Goal: Transaction & Acquisition: Purchase product/service

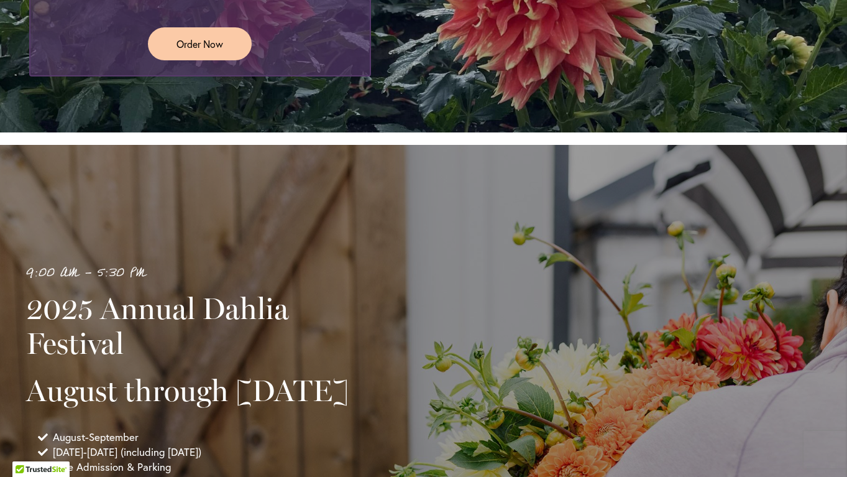
scroll to position [441, 0]
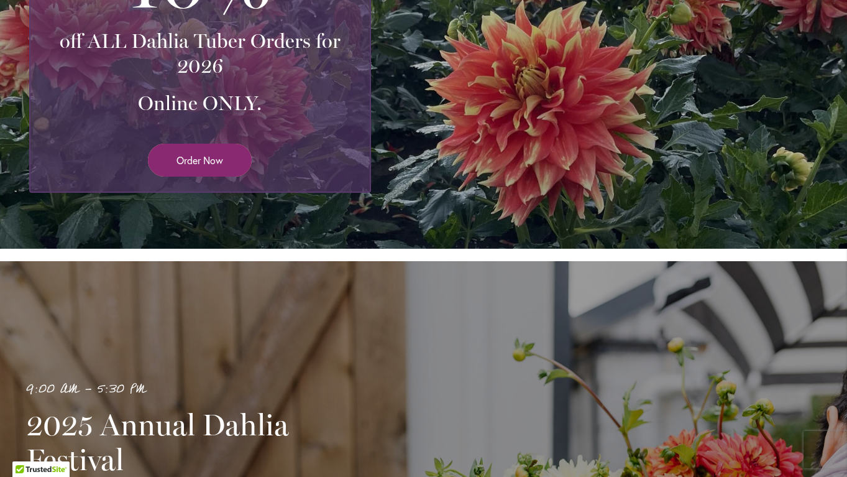
click at [212, 166] on span "Order Now" at bounding box center [199, 160] width 47 height 14
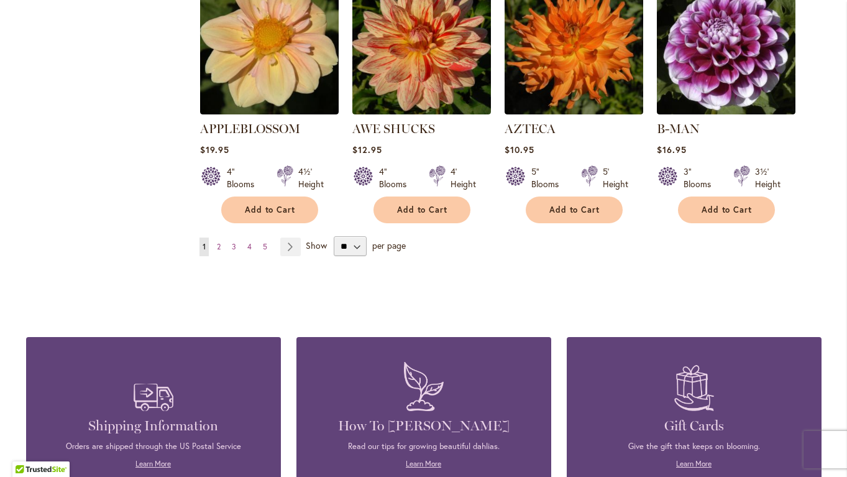
scroll to position [1109, 0]
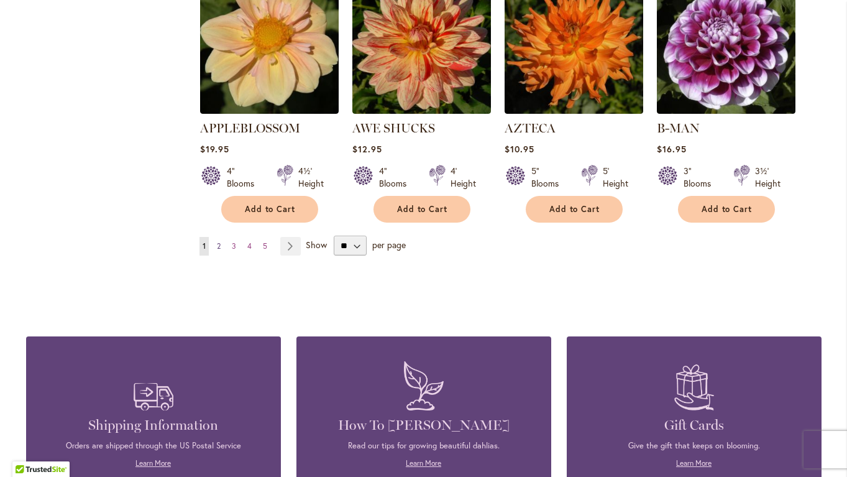
click at [218, 241] on span "2" at bounding box center [219, 245] width 4 height 9
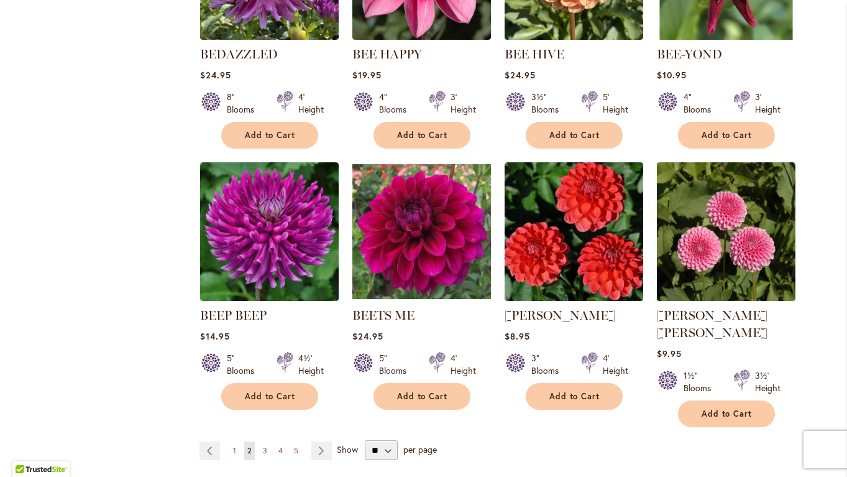
scroll to position [1024, 0]
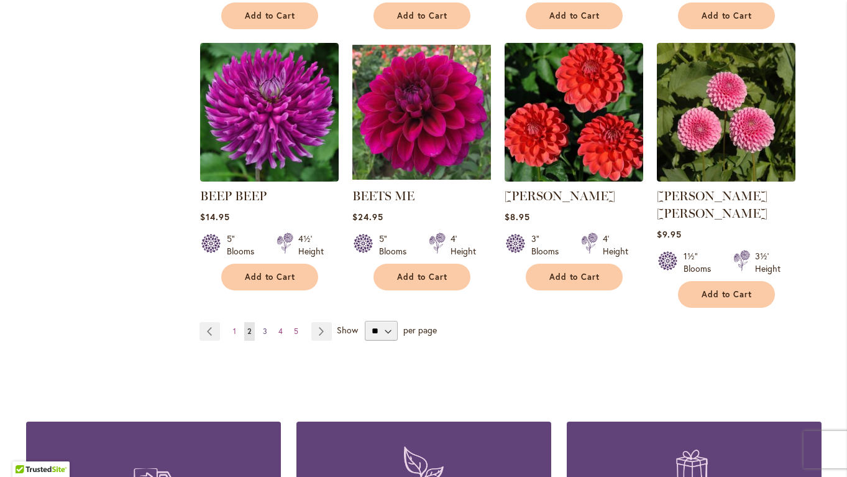
click at [265, 326] on span "3" at bounding box center [265, 330] width 4 height 9
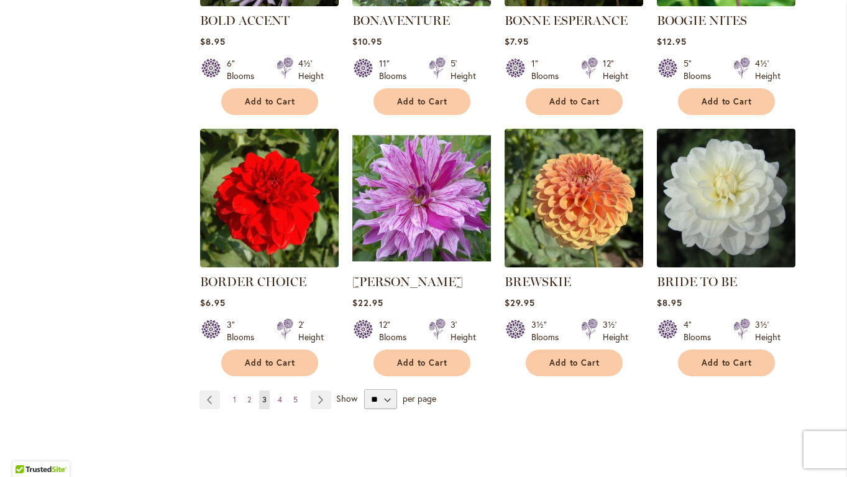
scroll to position [941, 0]
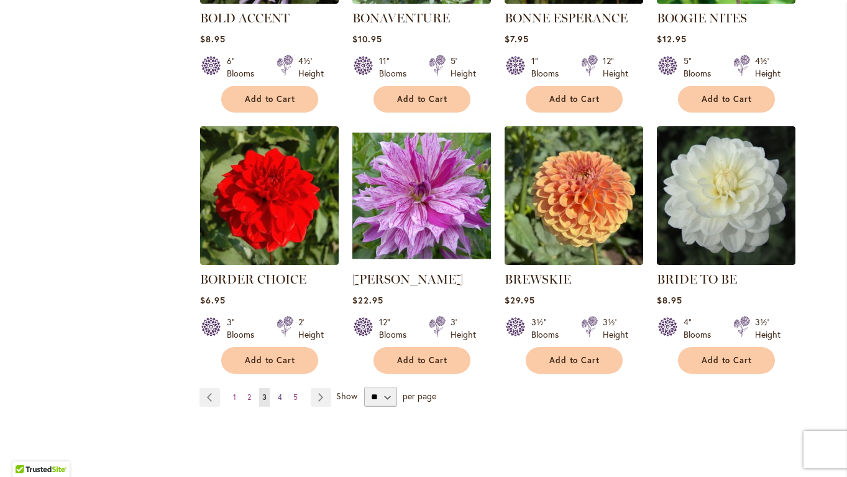
click at [281, 398] on span "4" at bounding box center [280, 396] width 4 height 9
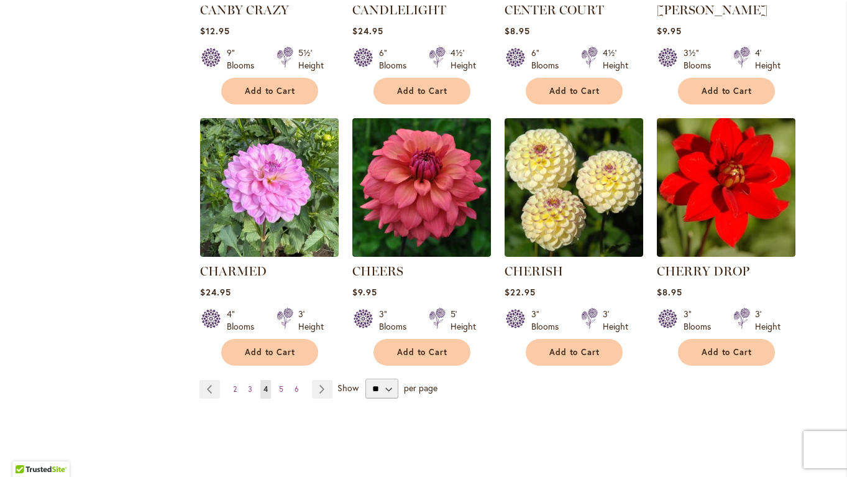
scroll to position [968, 0]
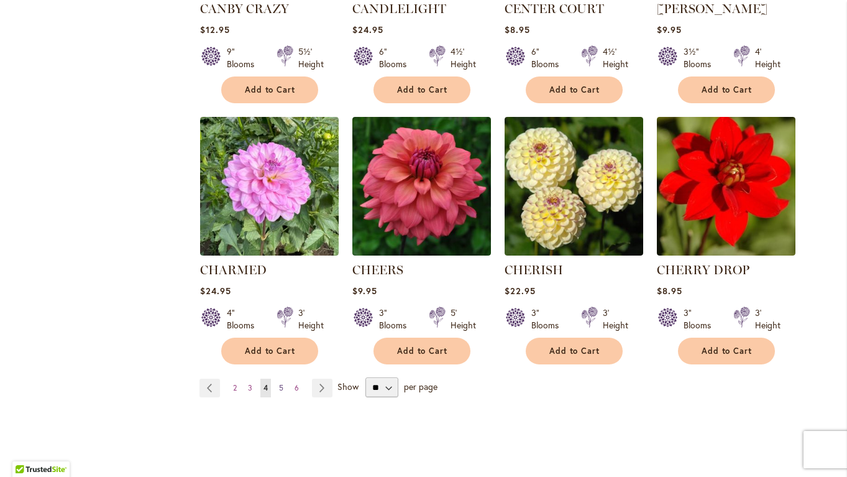
click at [283, 395] on link "Page 5" at bounding box center [281, 387] width 11 height 19
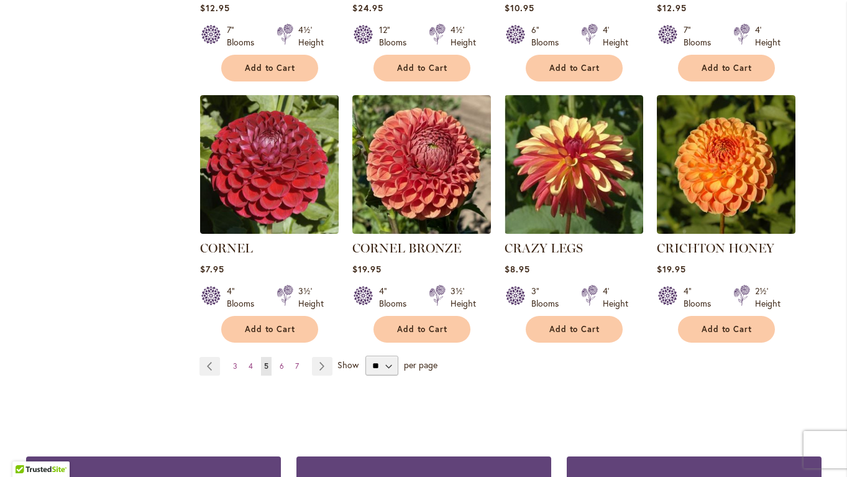
scroll to position [1031, 0]
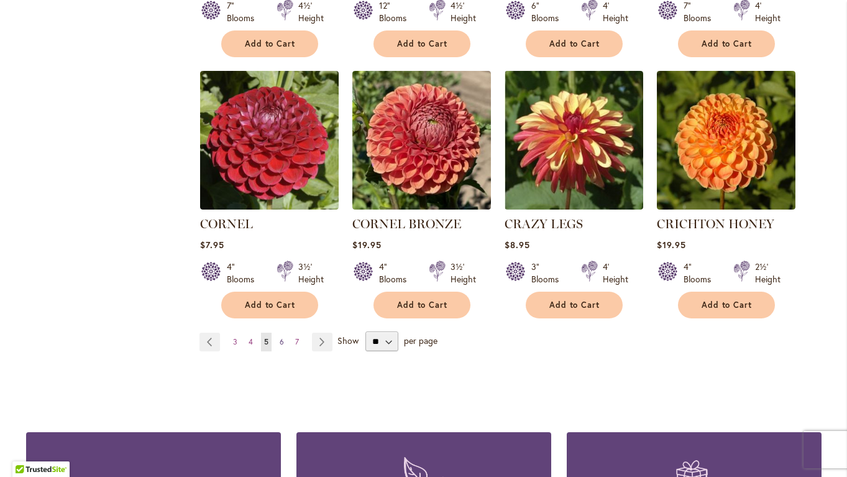
click at [284, 332] on link "Page 6" at bounding box center [282, 341] width 11 height 19
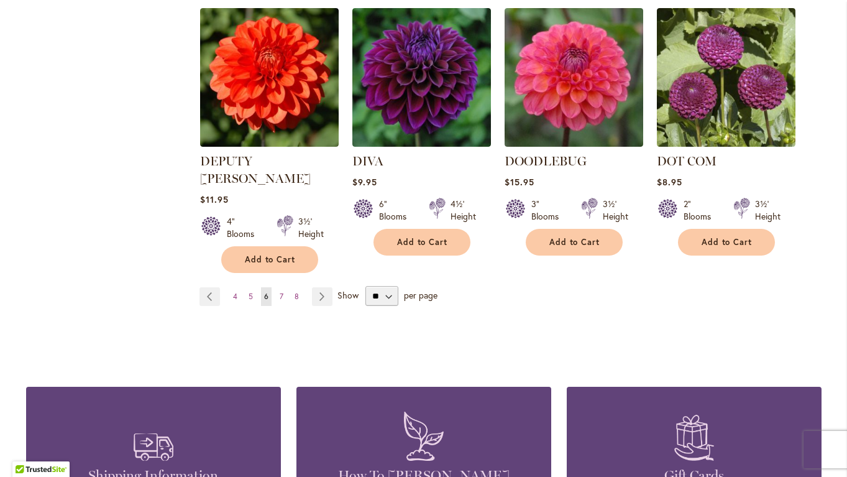
scroll to position [1104, 0]
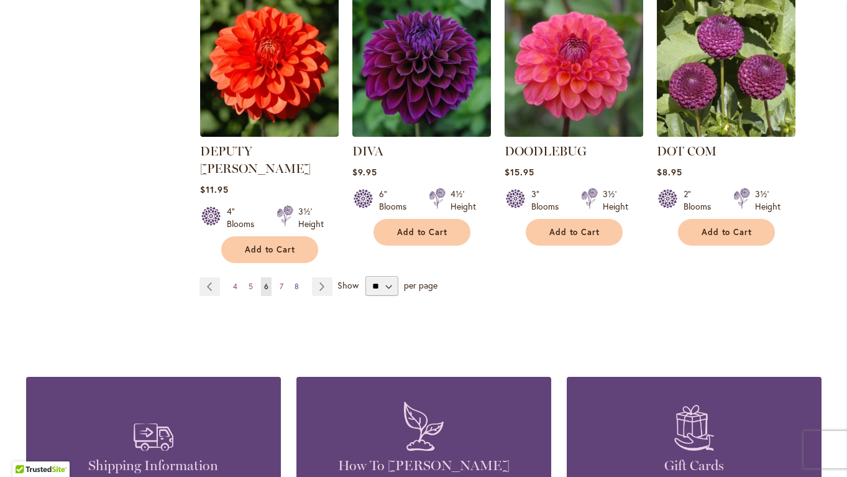
click at [293, 277] on link "Page 8" at bounding box center [296, 286] width 11 height 19
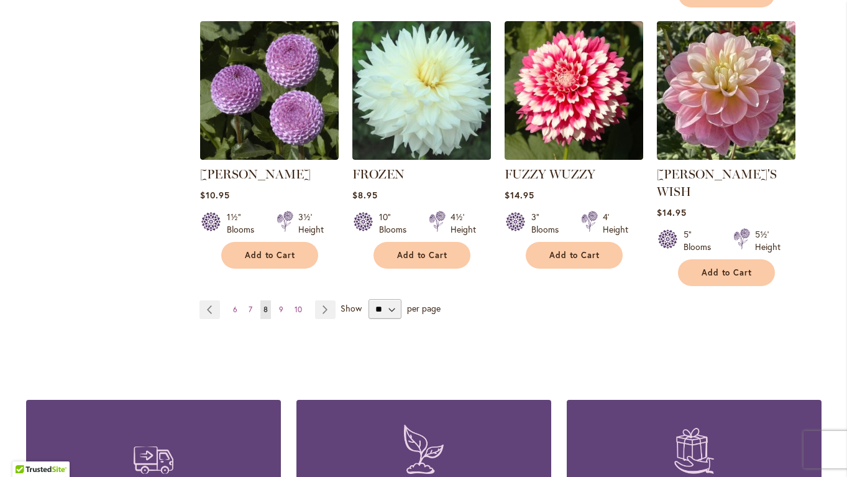
scroll to position [1112, 0]
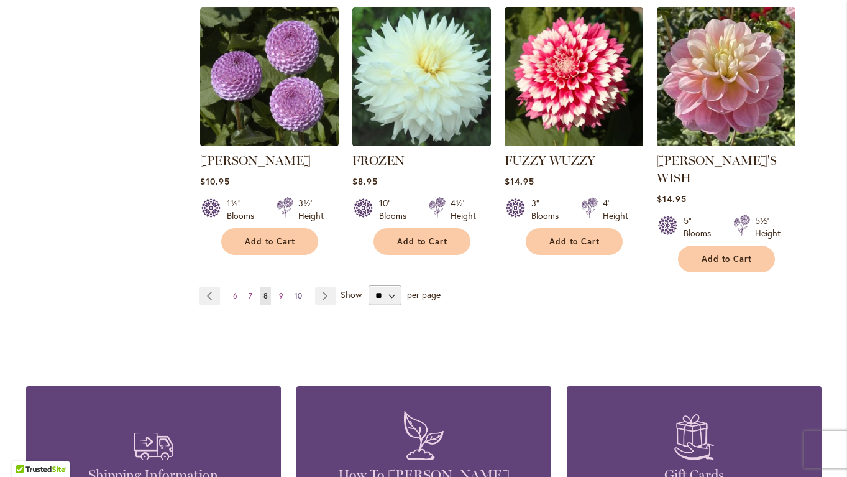
click at [299, 291] on span "10" at bounding box center [298, 295] width 7 height 9
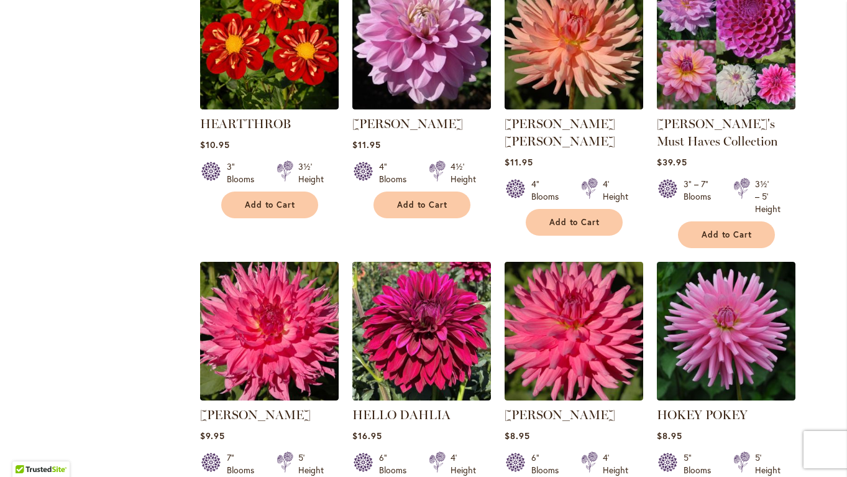
scroll to position [723, 0]
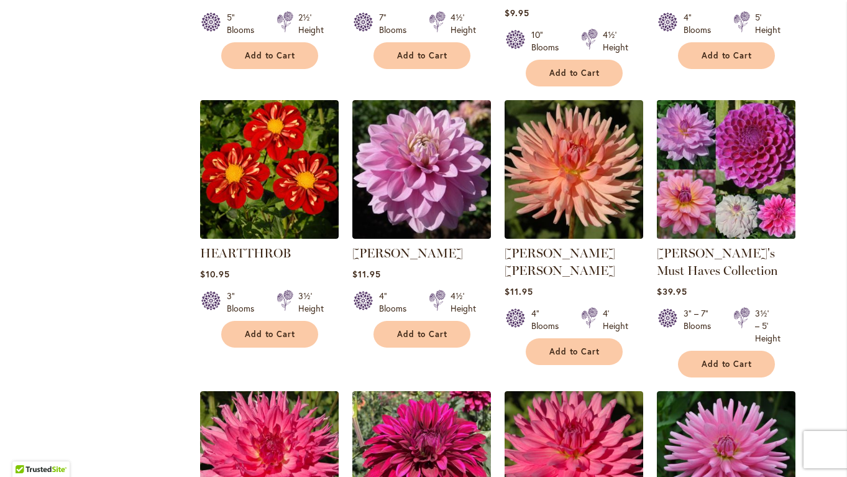
click at [770, 152] on img at bounding box center [725, 168] width 145 height 145
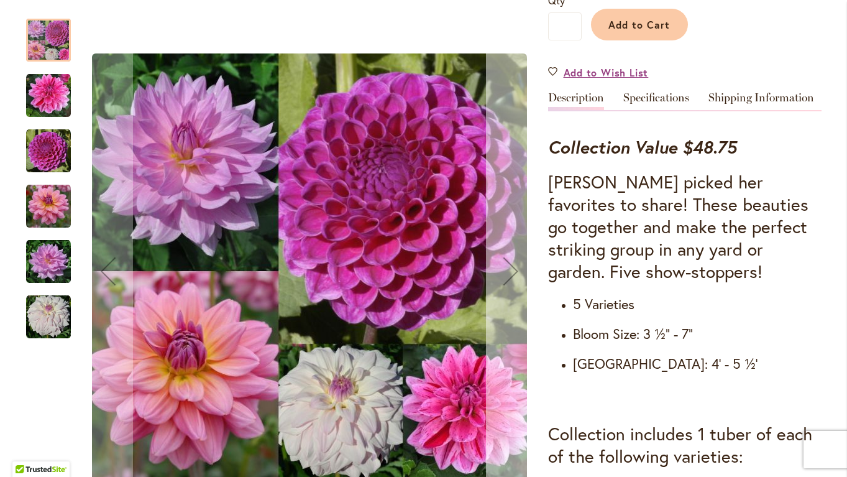
scroll to position [395, 0]
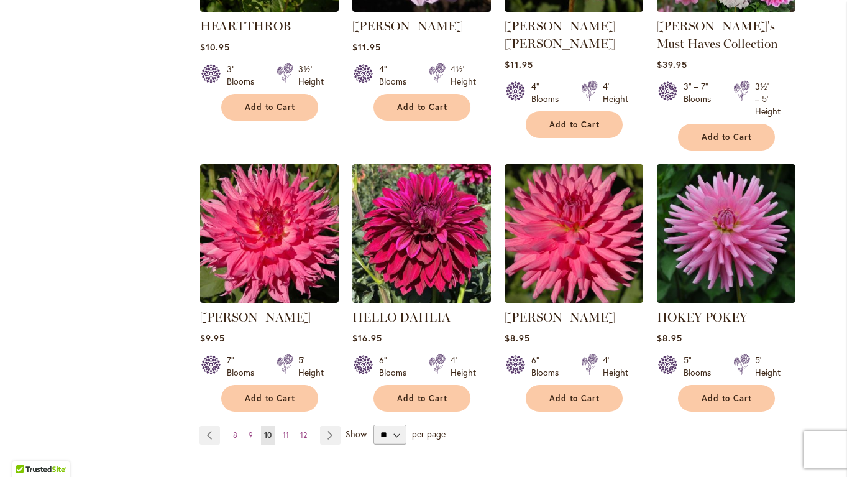
scroll to position [953, 0]
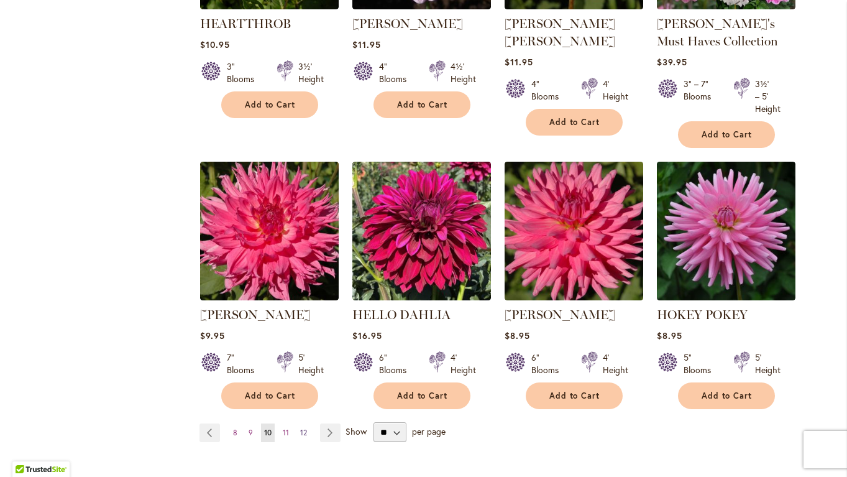
click at [305, 433] on span "12" at bounding box center [303, 432] width 7 height 9
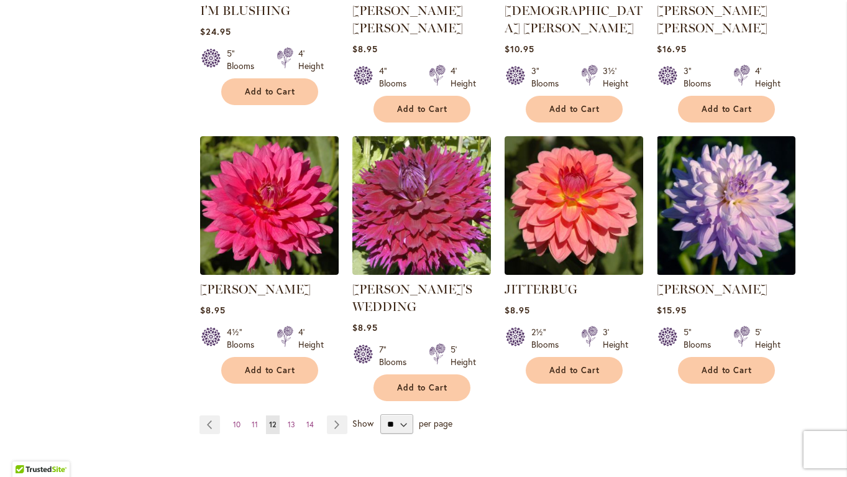
scroll to position [990, 0]
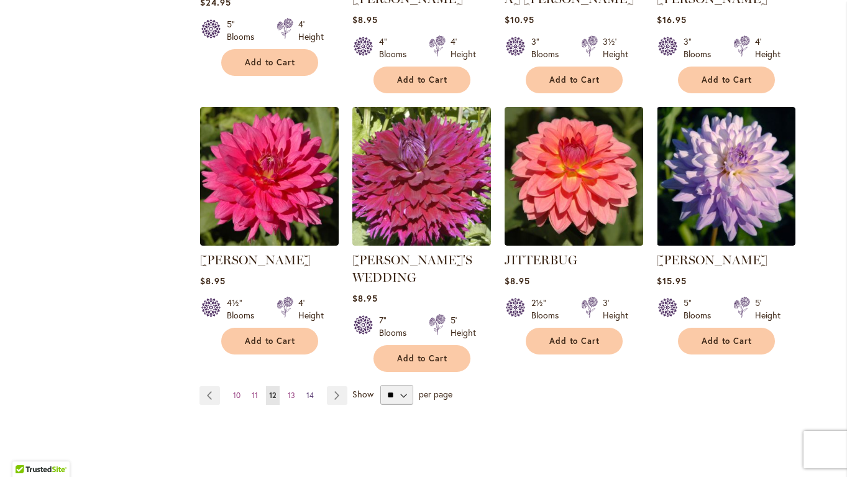
click at [306, 390] on span "14" at bounding box center [309, 394] width 7 height 9
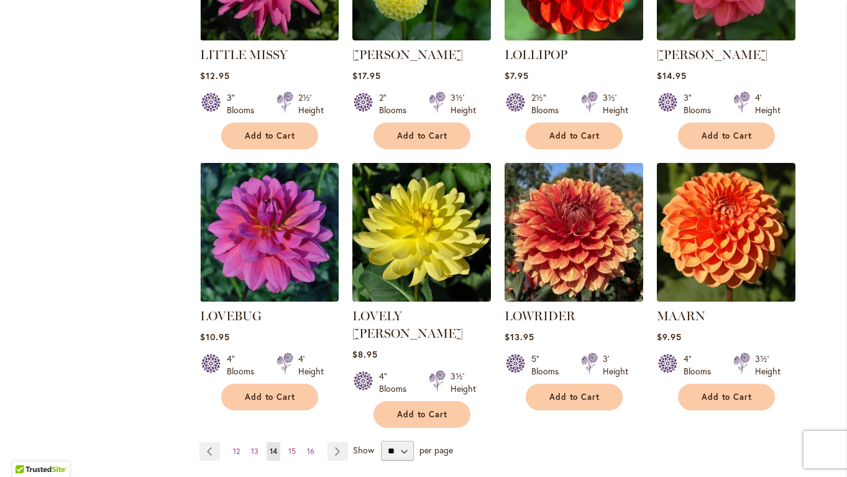
scroll to position [936, 0]
